Goal: Find specific page/section: Find specific page/section

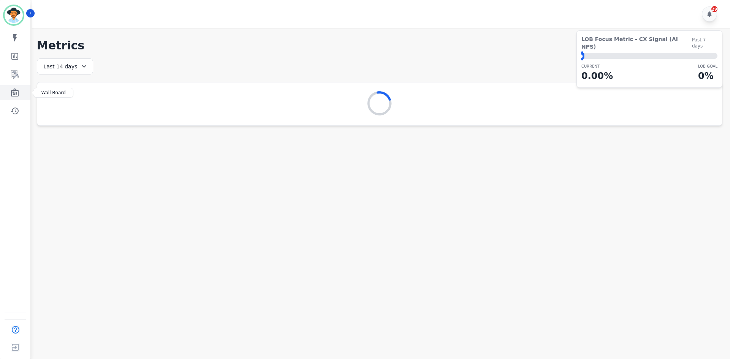
click at [14, 95] on icon "Sidebar" at bounding box center [15, 92] width 8 height 8
